Goal: Task Accomplishment & Management: Manage account settings

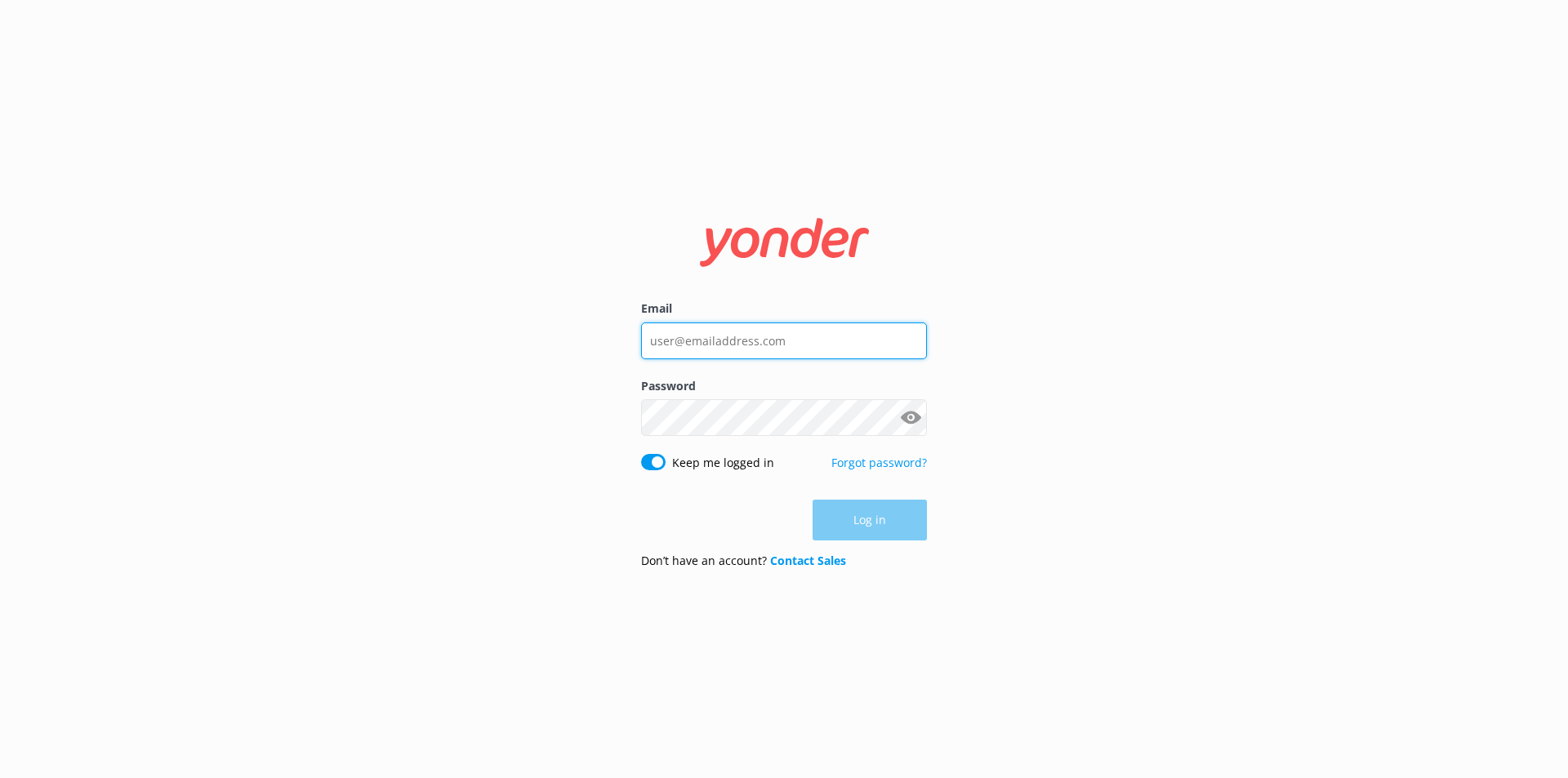
drag, startPoint x: 826, startPoint y: 344, endPoint x: 856, endPoint y: 295, distance: 57.5
click at [826, 344] on input "Email" at bounding box center [783, 341] width 285 height 37
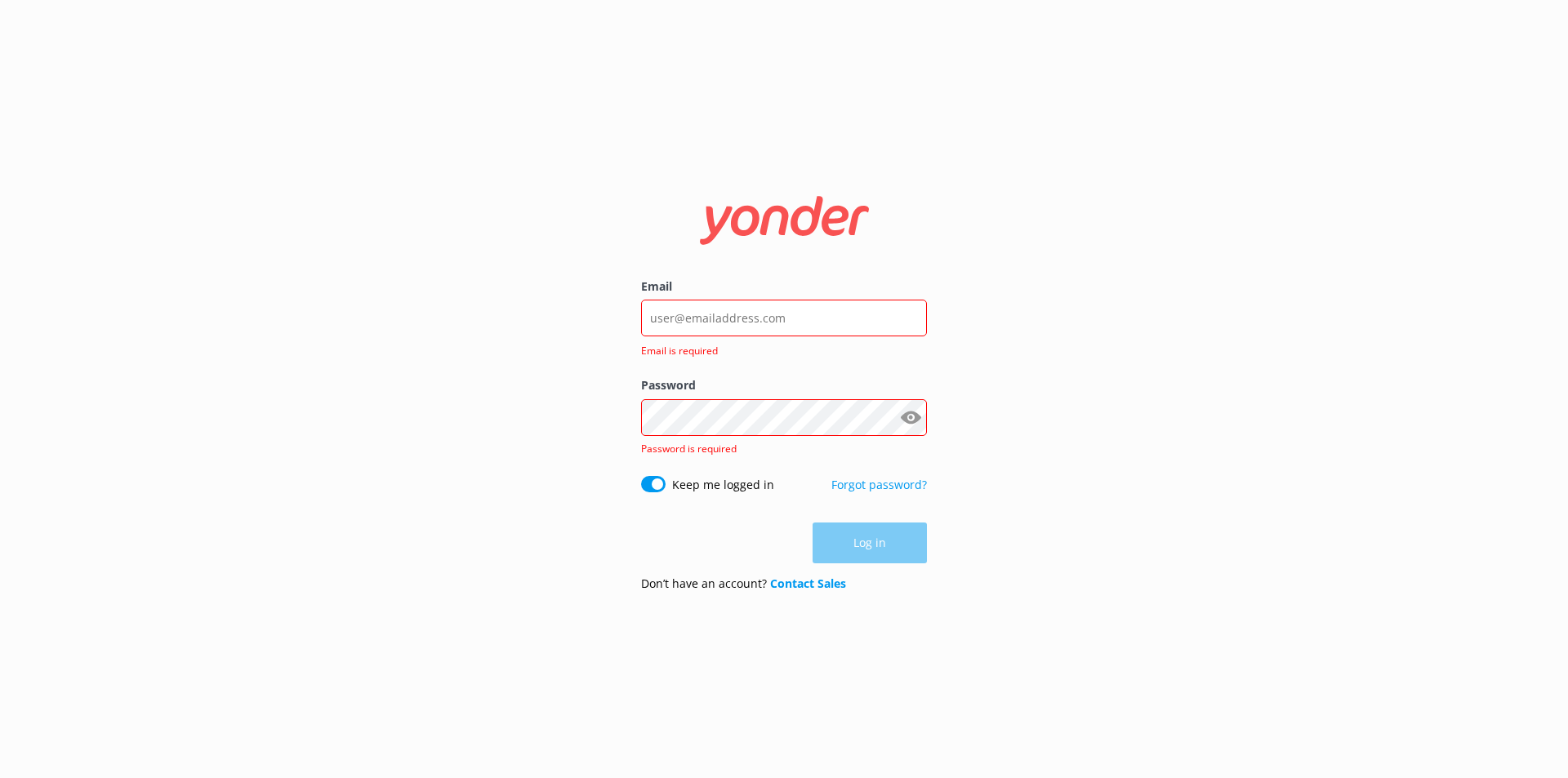
type input "[EMAIL_ADDRESS][DOMAIN_NAME]"
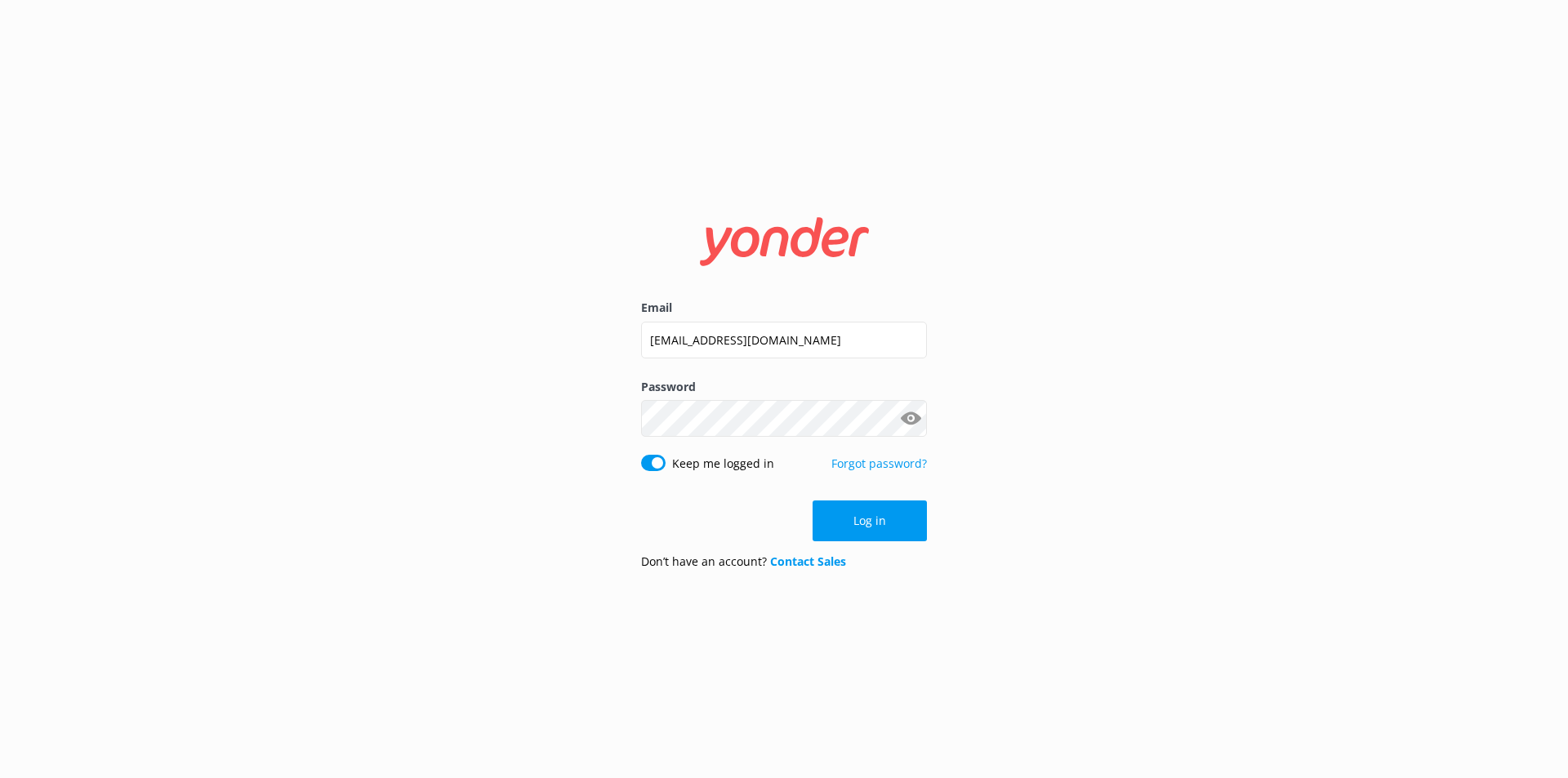
click at [866, 538] on button "Log in" at bounding box center [869, 520] width 114 height 41
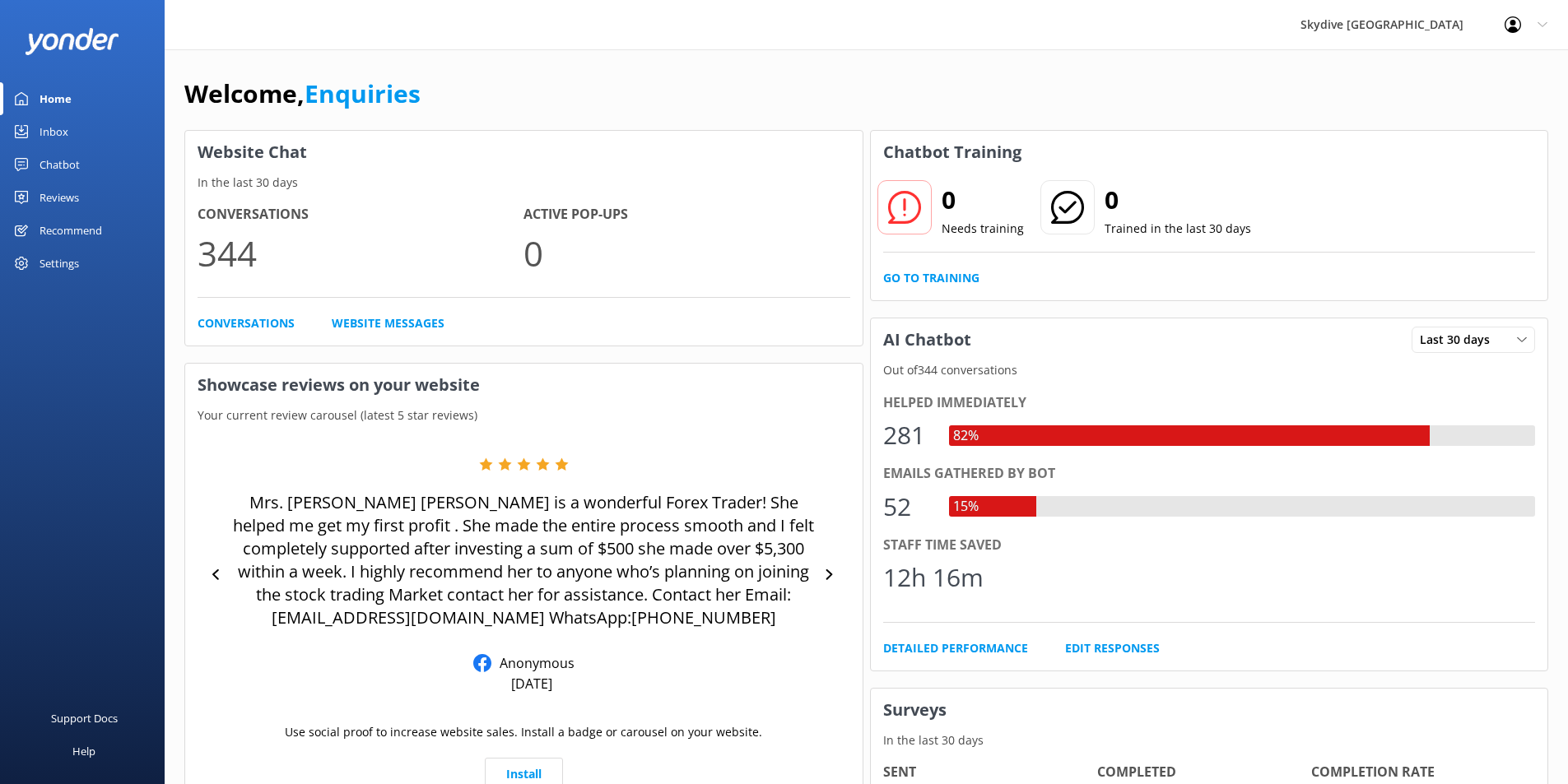
click at [70, 130] on link "Inbox" at bounding box center [82, 131] width 164 height 33
